Goal: Check status: Check status

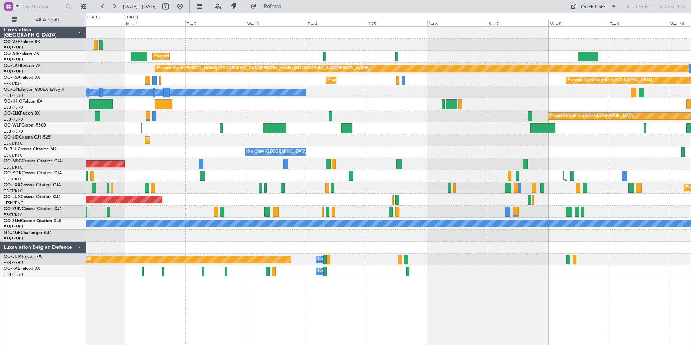
click at [180, 174] on div "Owner [GEOGRAPHIC_DATA]-[GEOGRAPHIC_DATA]" at bounding box center [388, 176] width 604 height 12
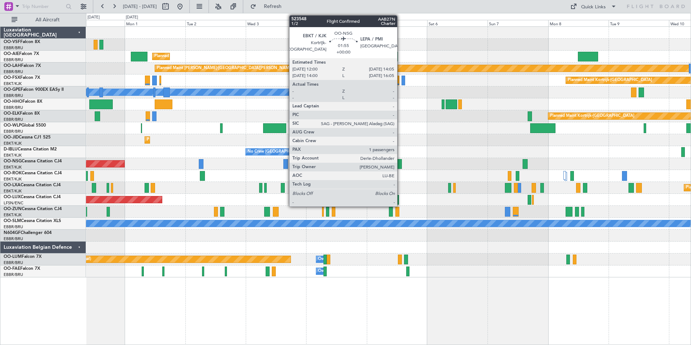
click at [400, 164] on div at bounding box center [398, 164] width 5 height 10
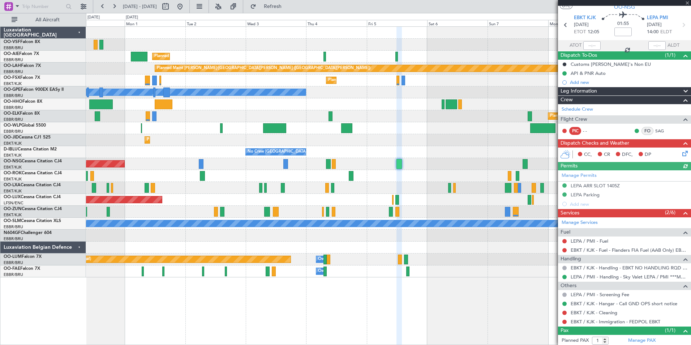
scroll to position [37, 0]
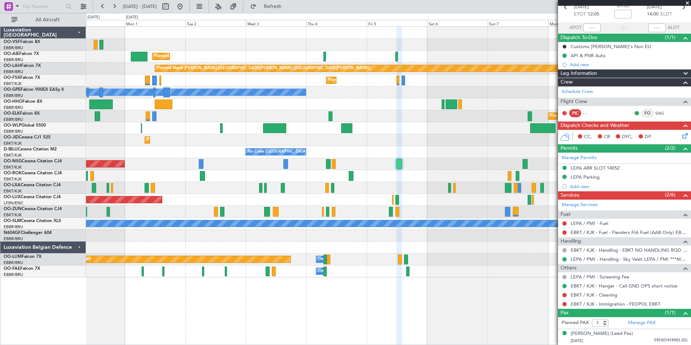
click at [687, 3] on span at bounding box center [687, 3] width 7 height 7
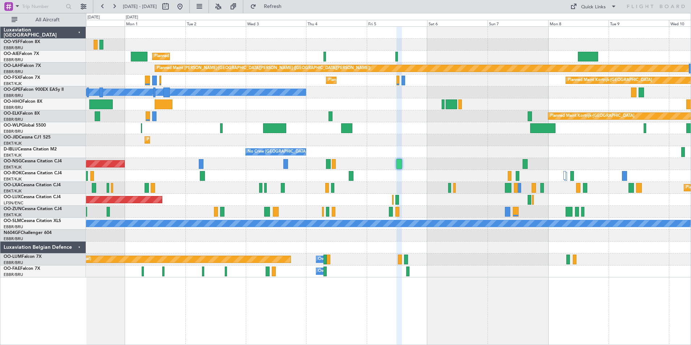
type input "0"
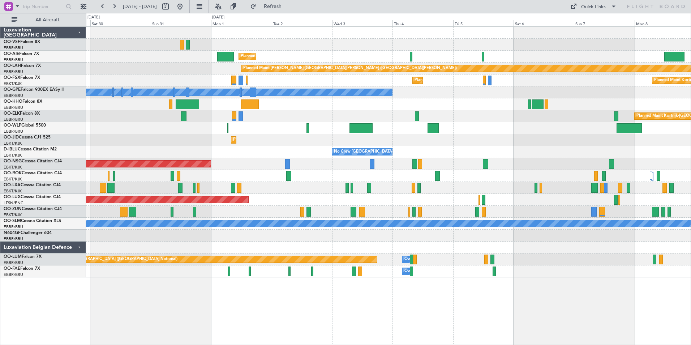
click at [448, 203] on div "Planned Maint [GEOGRAPHIC_DATA] ([GEOGRAPHIC_DATA]) Planned [GEOGRAPHIC_DATA][P…" at bounding box center [388, 152] width 604 height 250
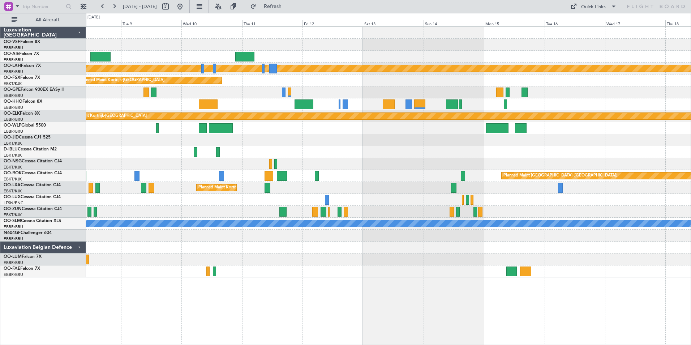
click at [67, 197] on div "Planned Maint [PERSON_NAME]-[GEOGRAPHIC_DATA][PERSON_NAME] ([GEOGRAPHIC_DATA][P…" at bounding box center [345, 179] width 691 height 332
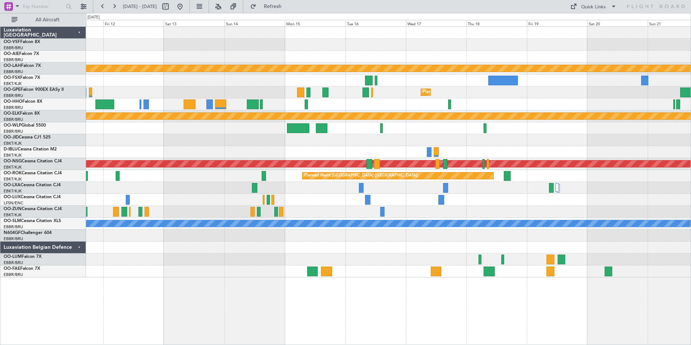
click at [325, 185] on div "Planned Maint [PERSON_NAME]-[GEOGRAPHIC_DATA][PERSON_NAME] ([GEOGRAPHIC_DATA][P…" at bounding box center [388, 152] width 604 height 250
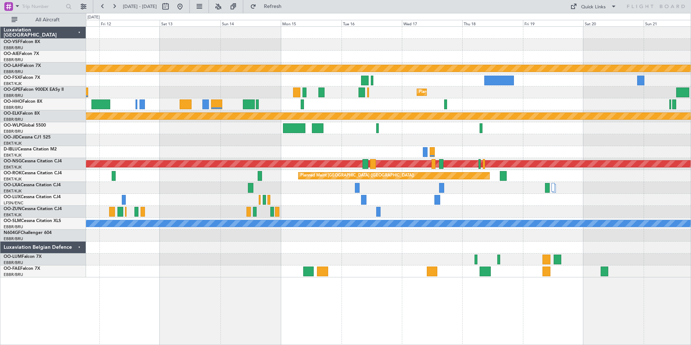
click at [572, 200] on div at bounding box center [388, 200] width 604 height 12
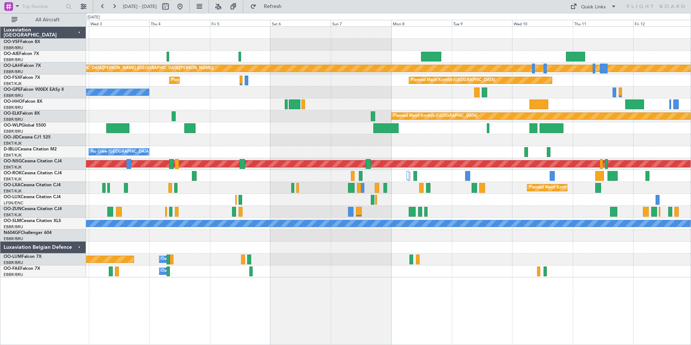
click at [118, 194] on div "Planned Maint [GEOGRAPHIC_DATA] ([GEOGRAPHIC_DATA])" at bounding box center [388, 200] width 604 height 12
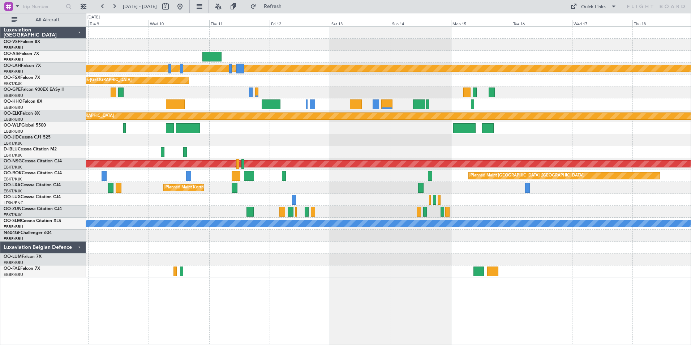
click at [240, 197] on div at bounding box center [388, 200] width 604 height 12
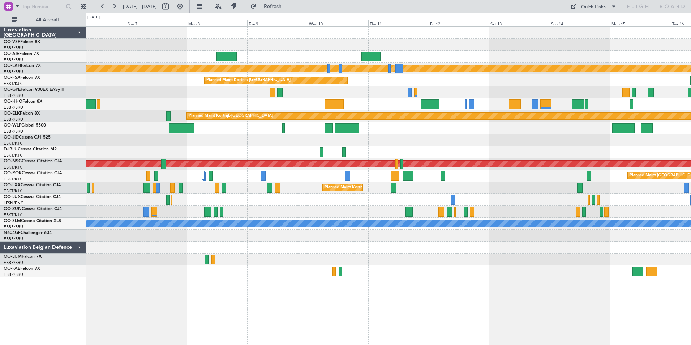
click at [408, 202] on div at bounding box center [388, 200] width 604 height 12
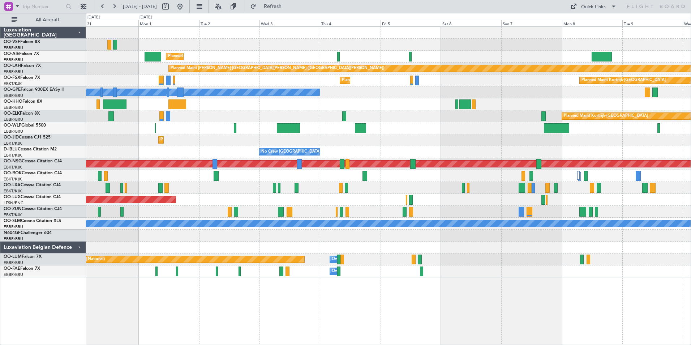
click at [641, 208] on div "Planned Maint [GEOGRAPHIC_DATA] ([GEOGRAPHIC_DATA]) Planned [GEOGRAPHIC_DATA][P…" at bounding box center [388, 152] width 604 height 250
